Goal: Transaction & Acquisition: Purchase product/service

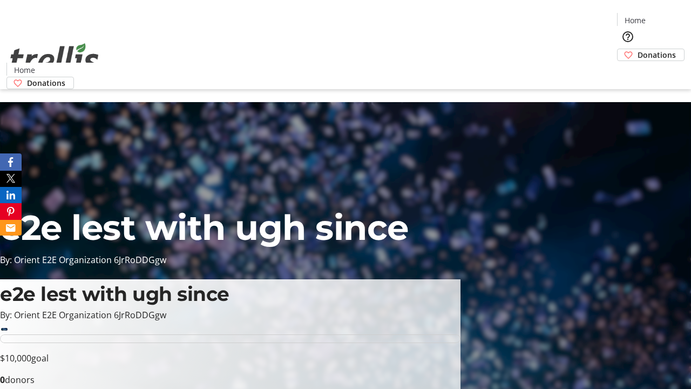
click at [637, 49] on span "Donations" at bounding box center [656, 54] width 38 height 11
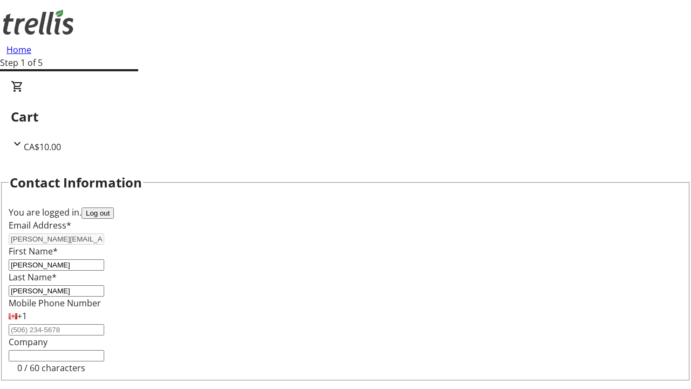
select select "CA"
select select "BC"
type input "Kelowna"
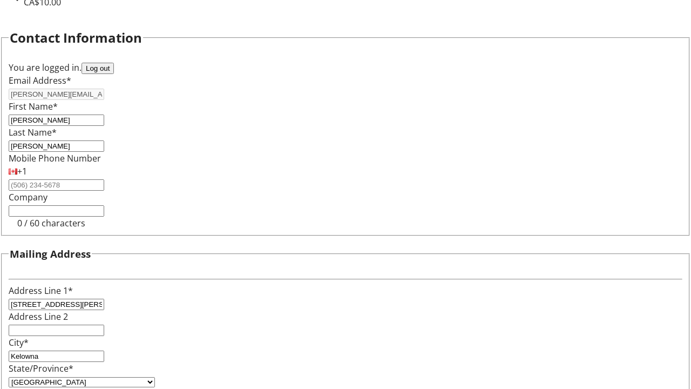
type input "V1Y 0C2"
